Goal: Information Seeking & Learning: Learn about a topic

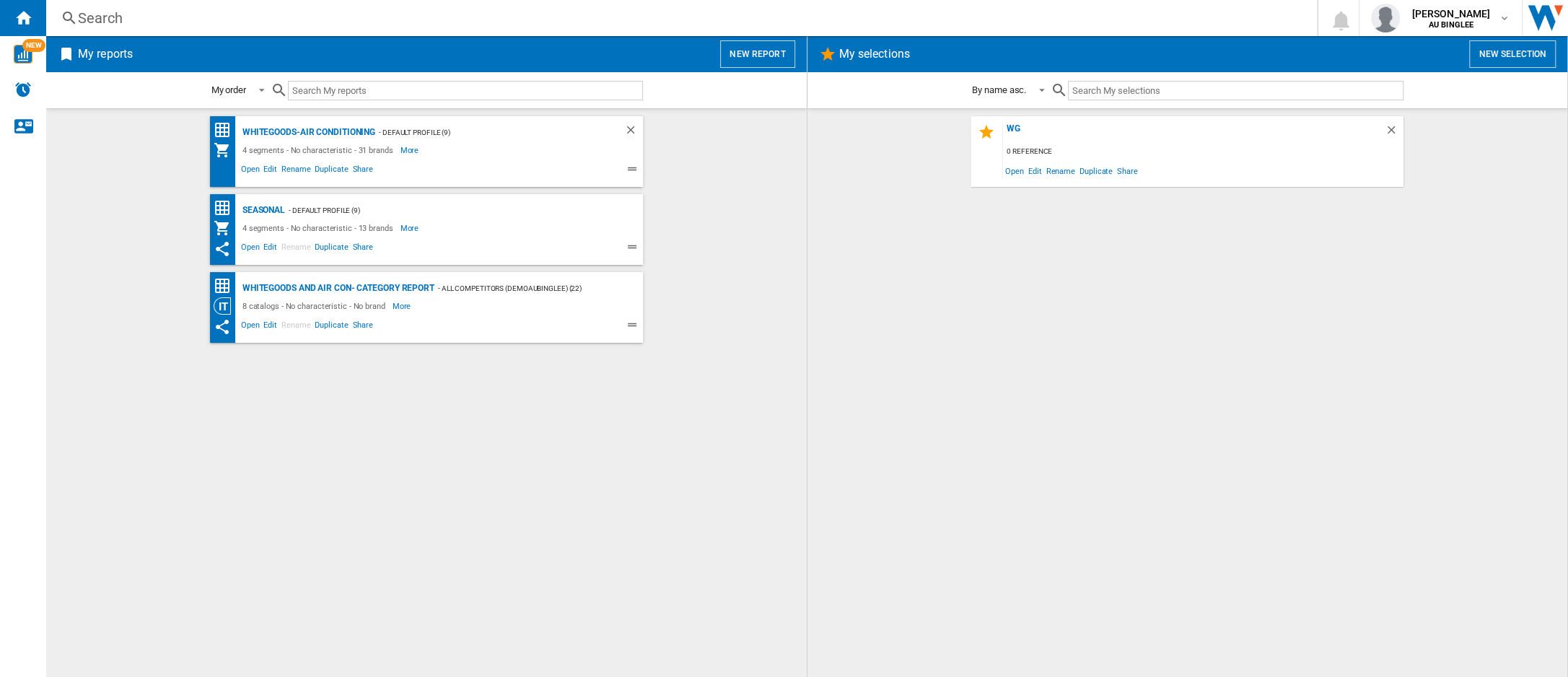
click at [326, 141] on div "4 segments - No characteristic - 31 brands" at bounding box center [319, 150] width 162 height 17
click at [334, 132] on div "Whitegoods-Air Conditioning" at bounding box center [307, 132] width 137 height 18
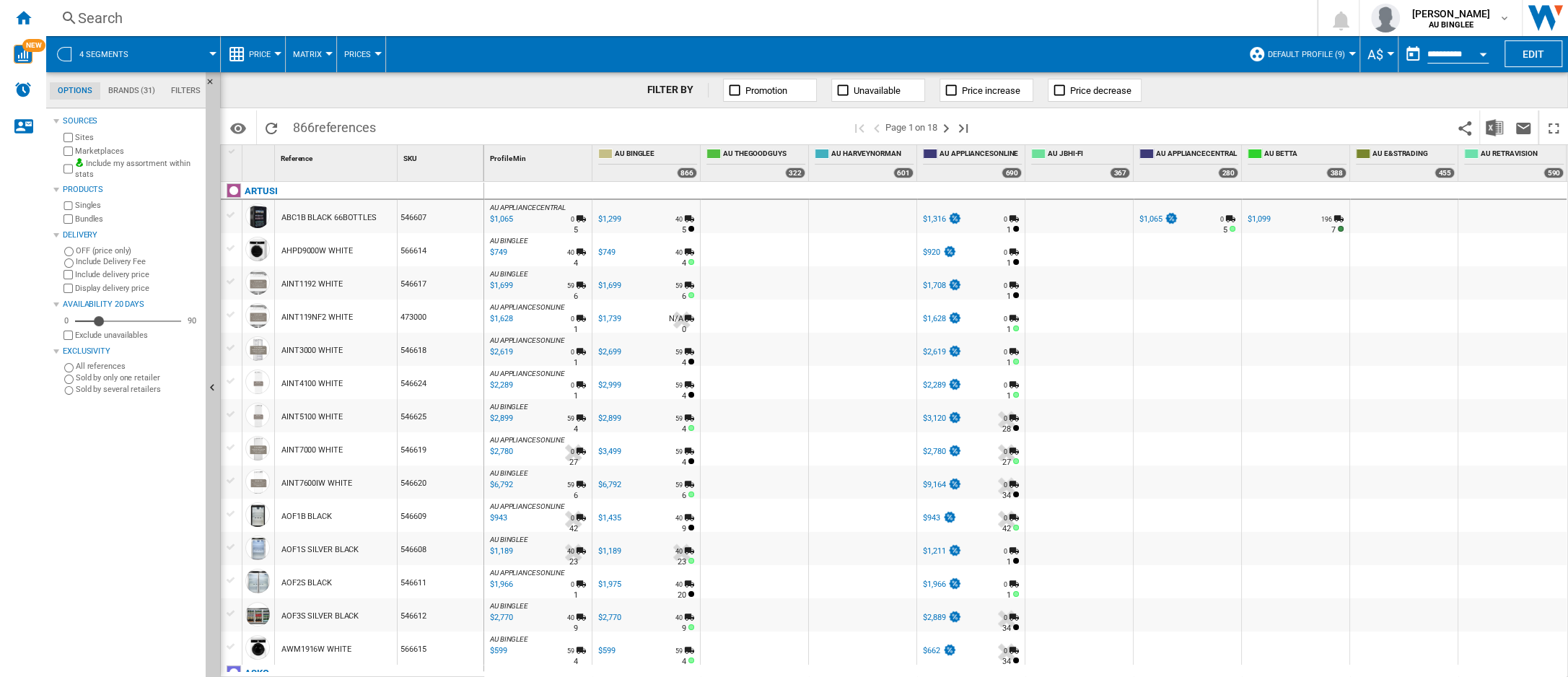
click at [126, 93] on md-tab-item "Brands (31)" at bounding box center [131, 91] width 63 height 17
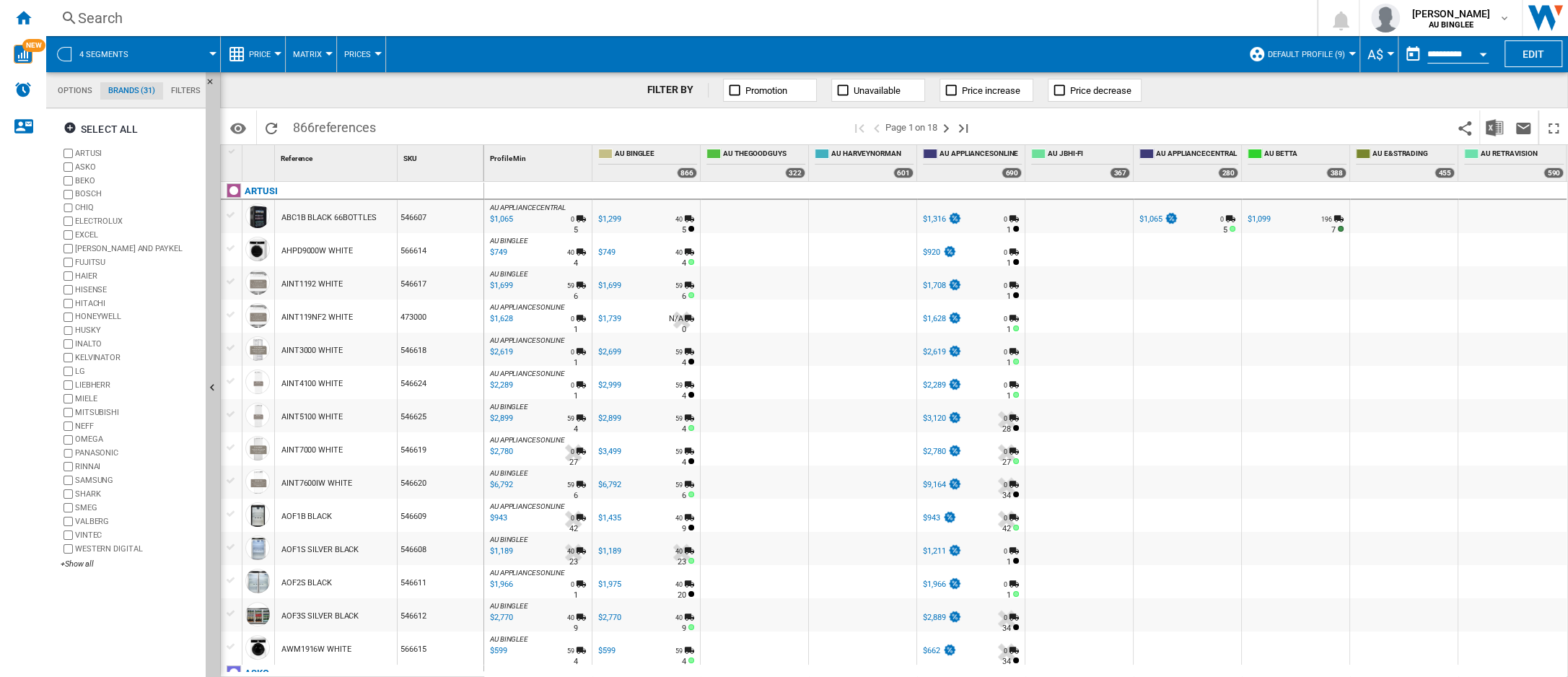
scroll to position [55, 0]
click at [69, 129] on ng-md-icon "button" at bounding box center [72, 129] width 17 height 17
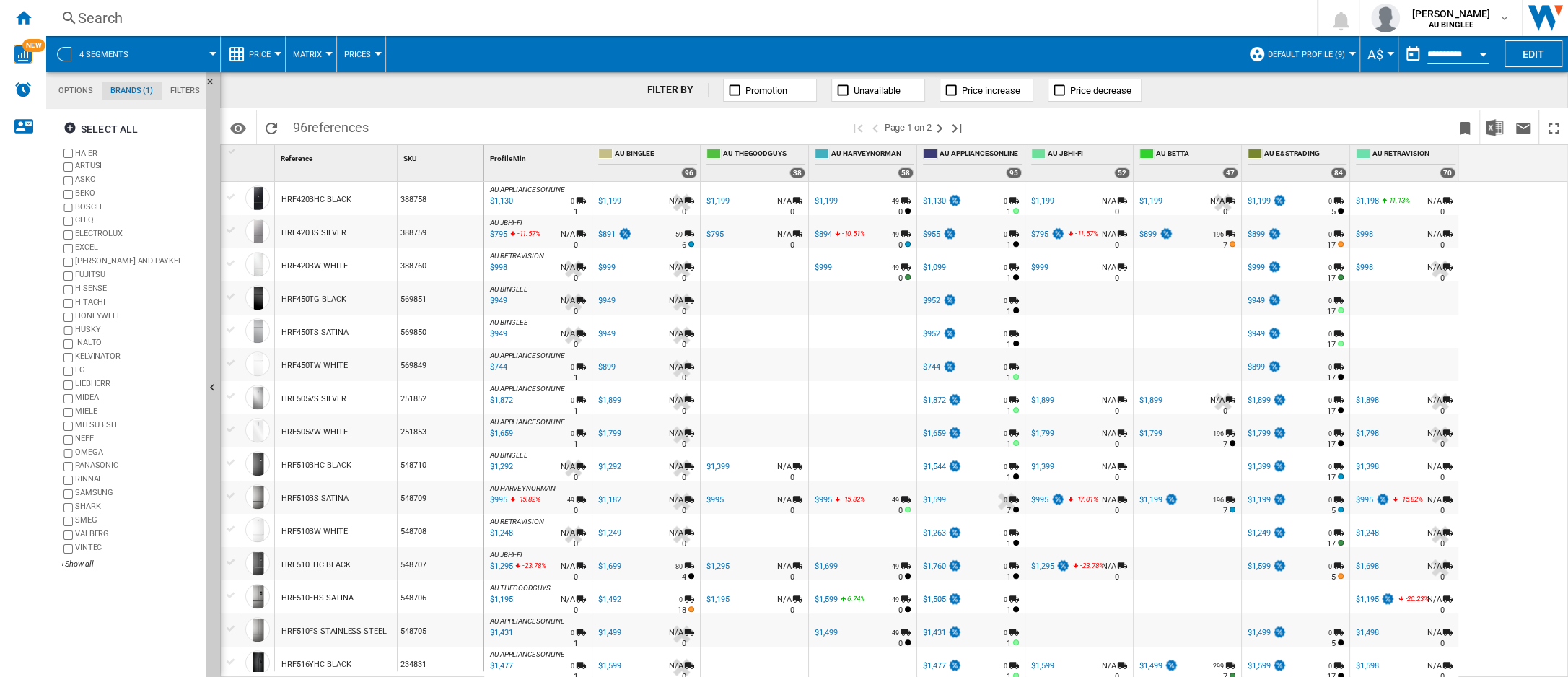
scroll to position [1185, 0]
click at [936, 125] on ng-md-icon "Next page" at bounding box center [939, 128] width 17 height 17
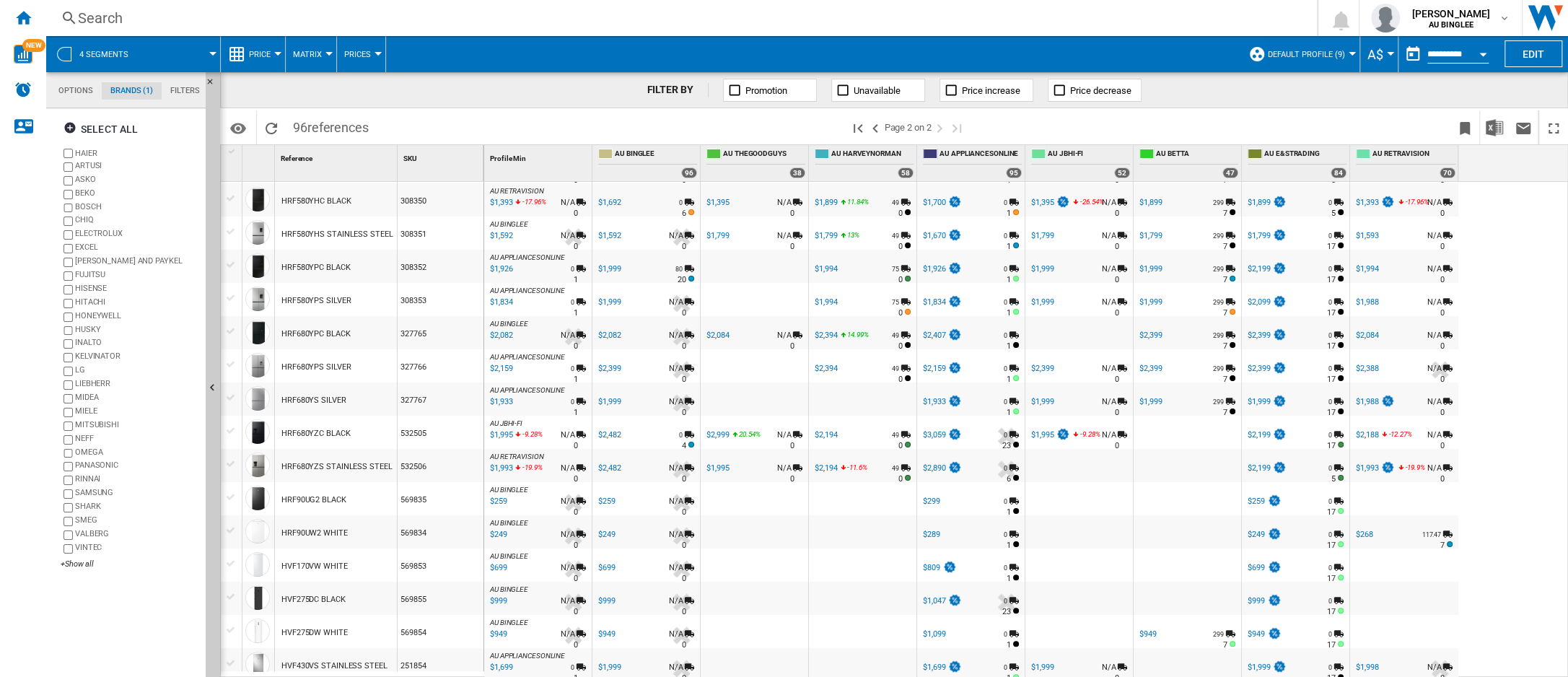
scroll to position [288, 0]
